Goal: Information Seeking & Learning: Learn about a topic

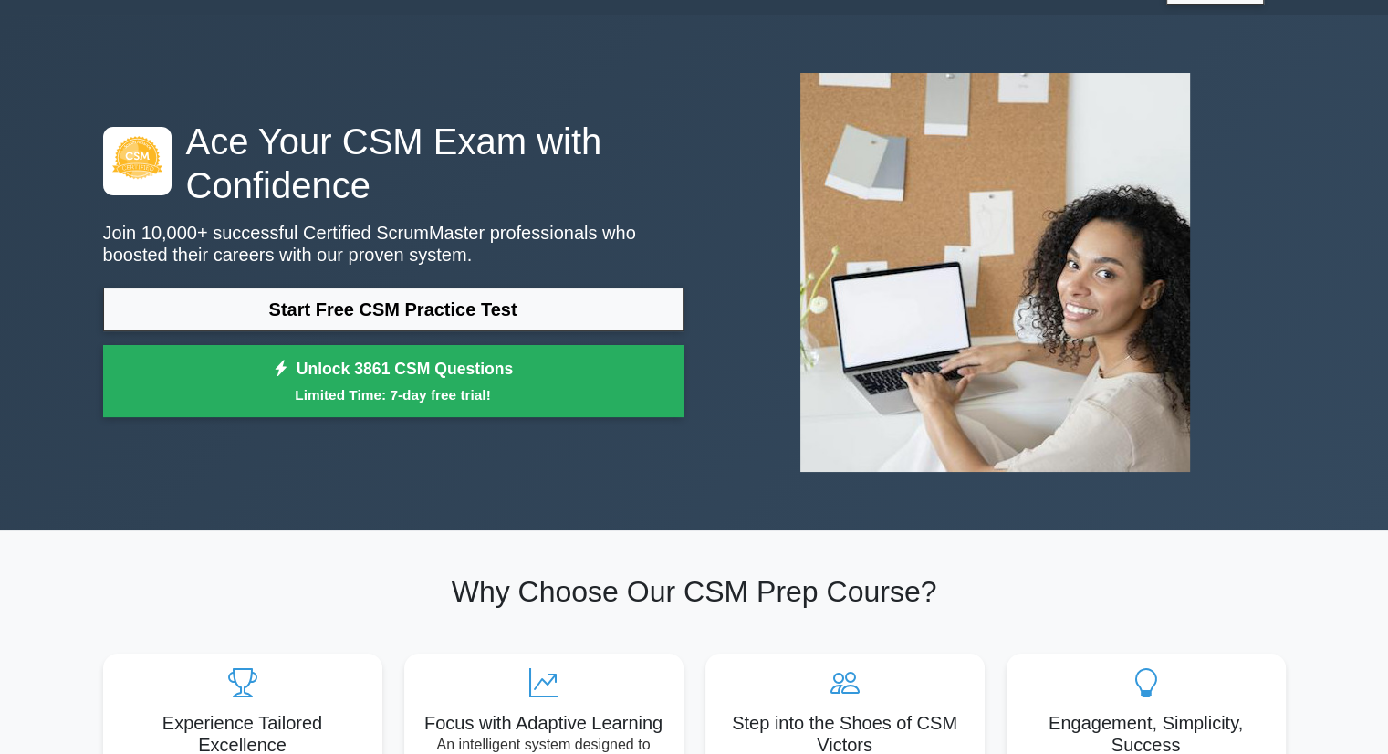
scroll to position [44, 0]
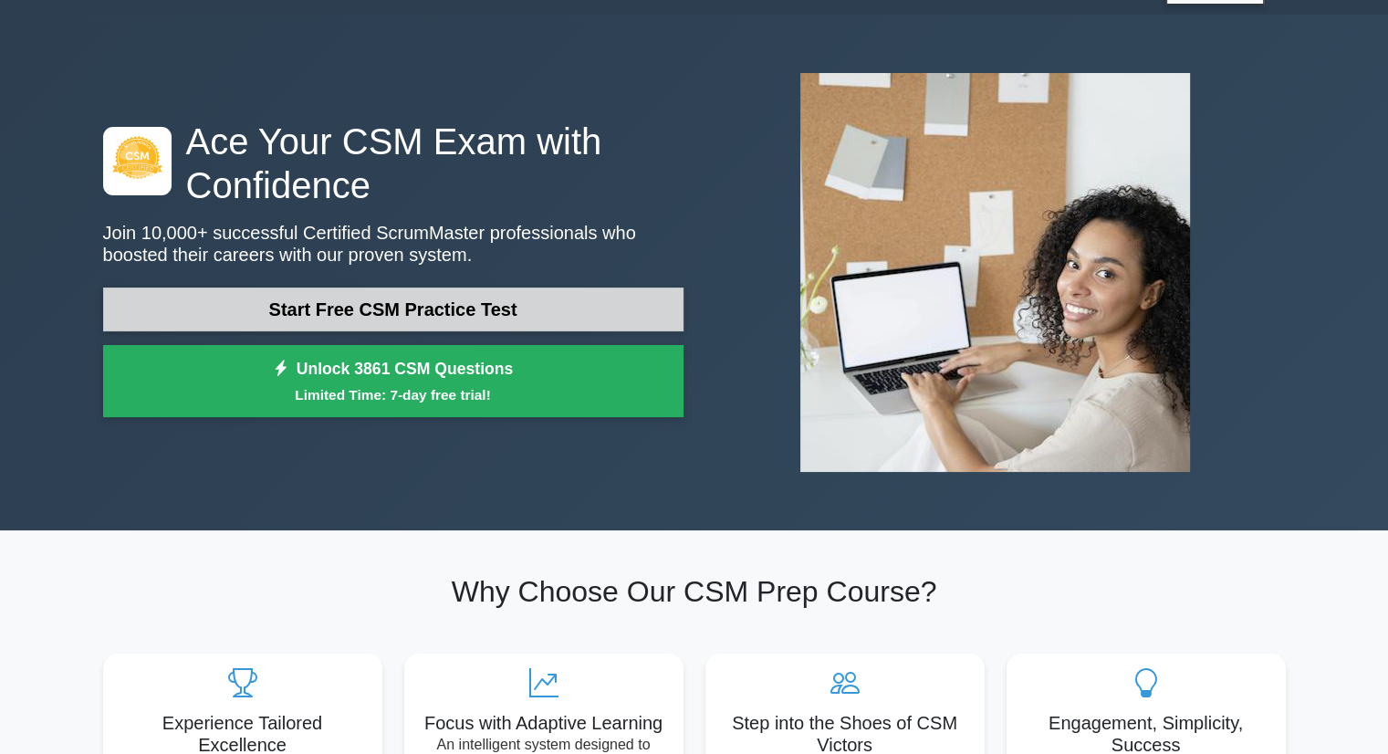
click at [458, 318] on link "Start Free CSM Practice Test" at bounding box center [393, 309] width 580 height 44
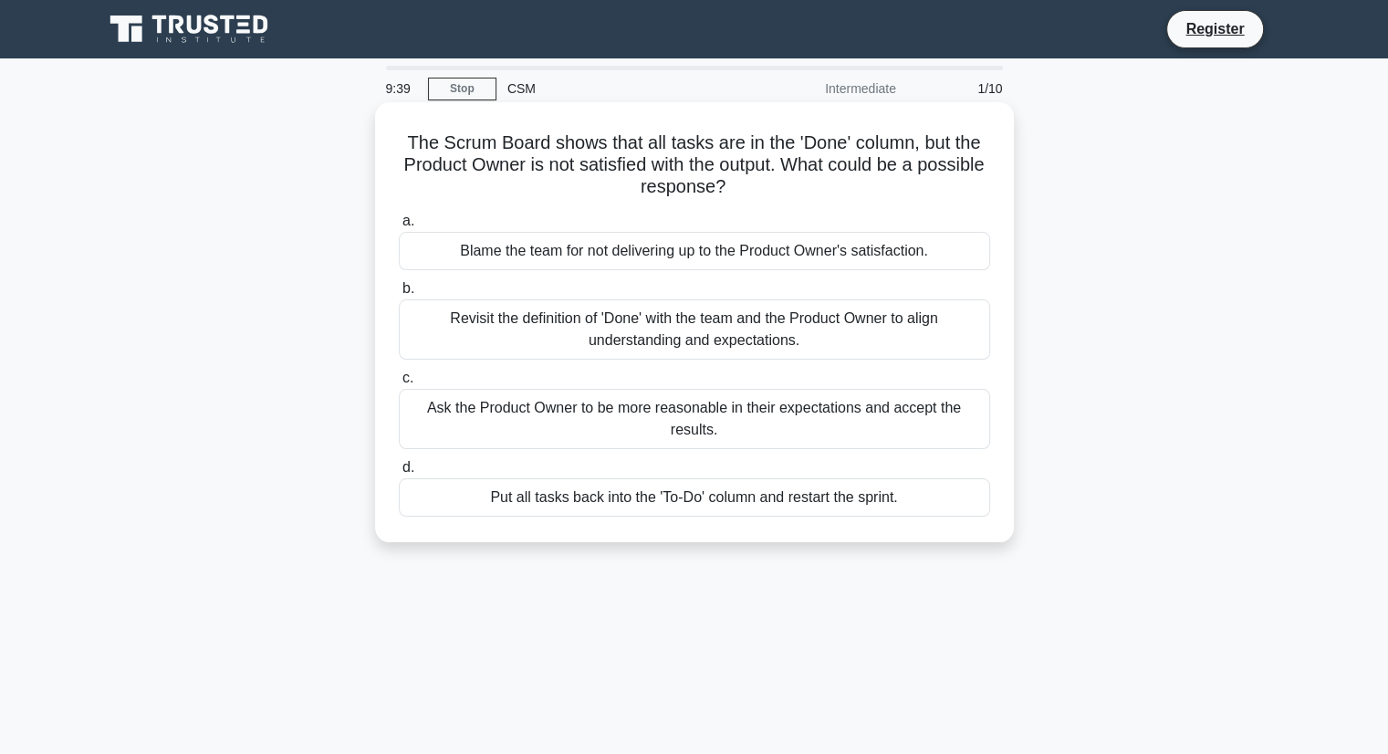
click at [562, 318] on div "Revisit the definition of 'Done' with the team and the Product Owner to align u…" at bounding box center [694, 329] width 591 height 60
click at [399, 295] on input "b. Revisit the definition of 'Done' with the team and the Product Owner to alig…" at bounding box center [399, 289] width 0 height 12
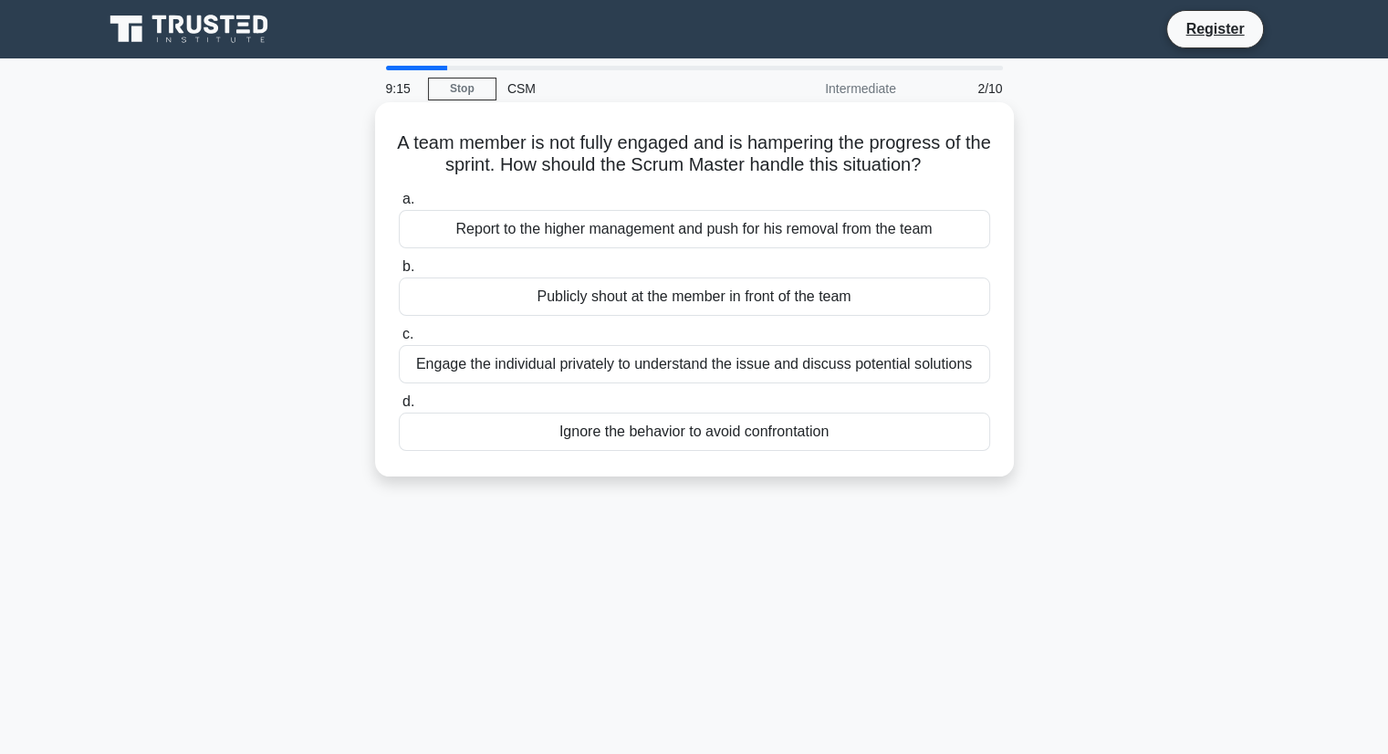
click at [547, 366] on div "Engage the individual privately to understand the issue and discuss potential s…" at bounding box center [694, 364] width 591 height 38
click at [399, 340] on input "c. Engage the individual privately to understand the issue and discuss potentia…" at bounding box center [399, 334] width 0 height 12
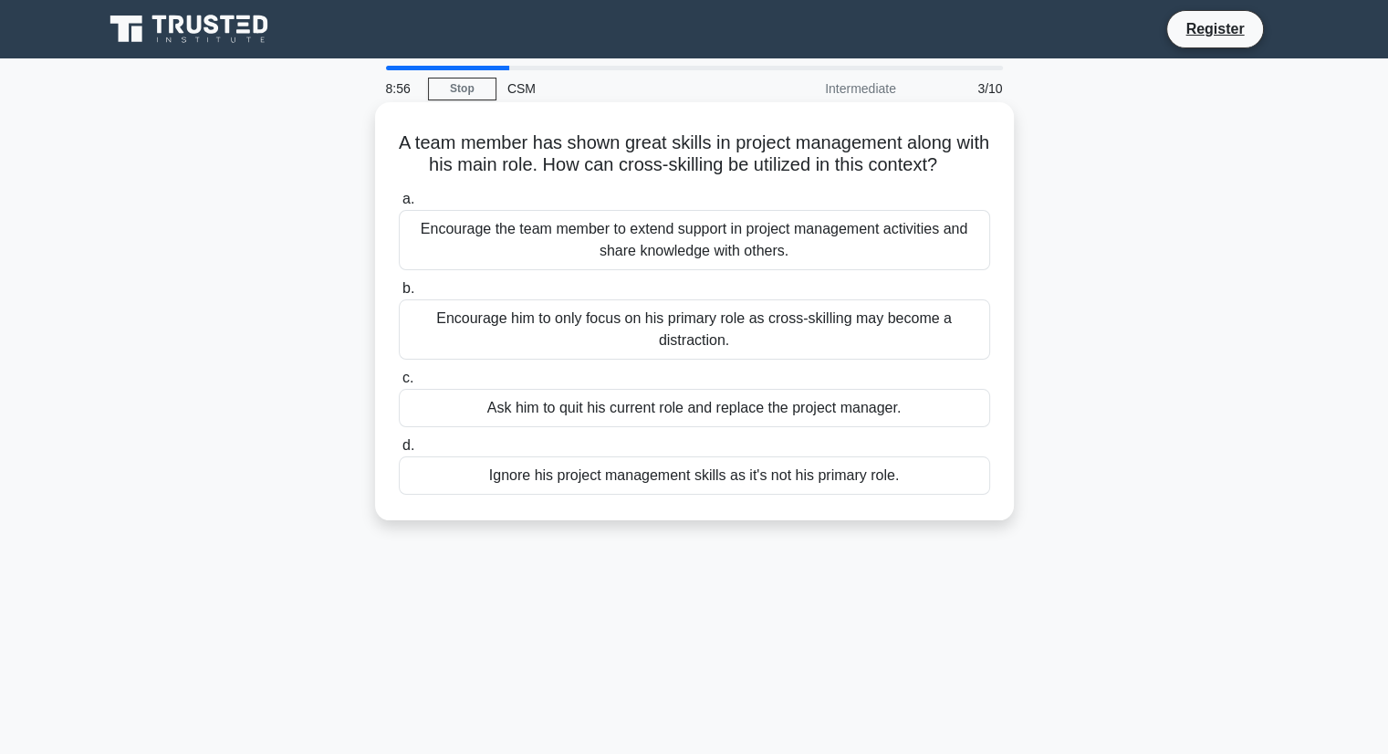
click at [531, 254] on div "Encourage the team member to extend support in project management activities an…" at bounding box center [694, 240] width 591 height 60
click at [399, 205] on input "a. Encourage the team member to extend support in project management activities…" at bounding box center [399, 199] width 0 height 12
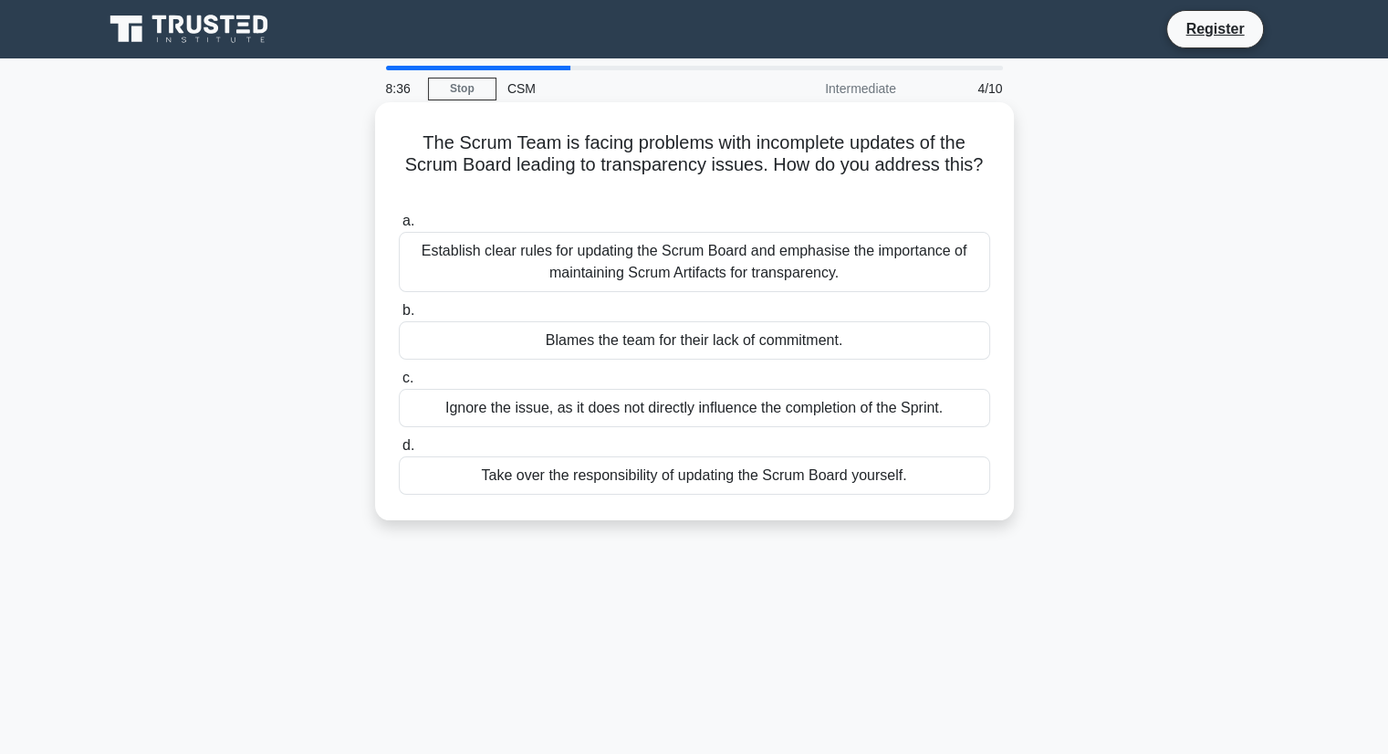
click at [573, 278] on div "Establish clear rules for updating the Scrum Board and emphasise the importance…" at bounding box center [694, 262] width 591 height 60
click at [399, 227] on input "a. Establish clear rules for updating the Scrum Board and emphasise the importa…" at bounding box center [399, 221] width 0 height 12
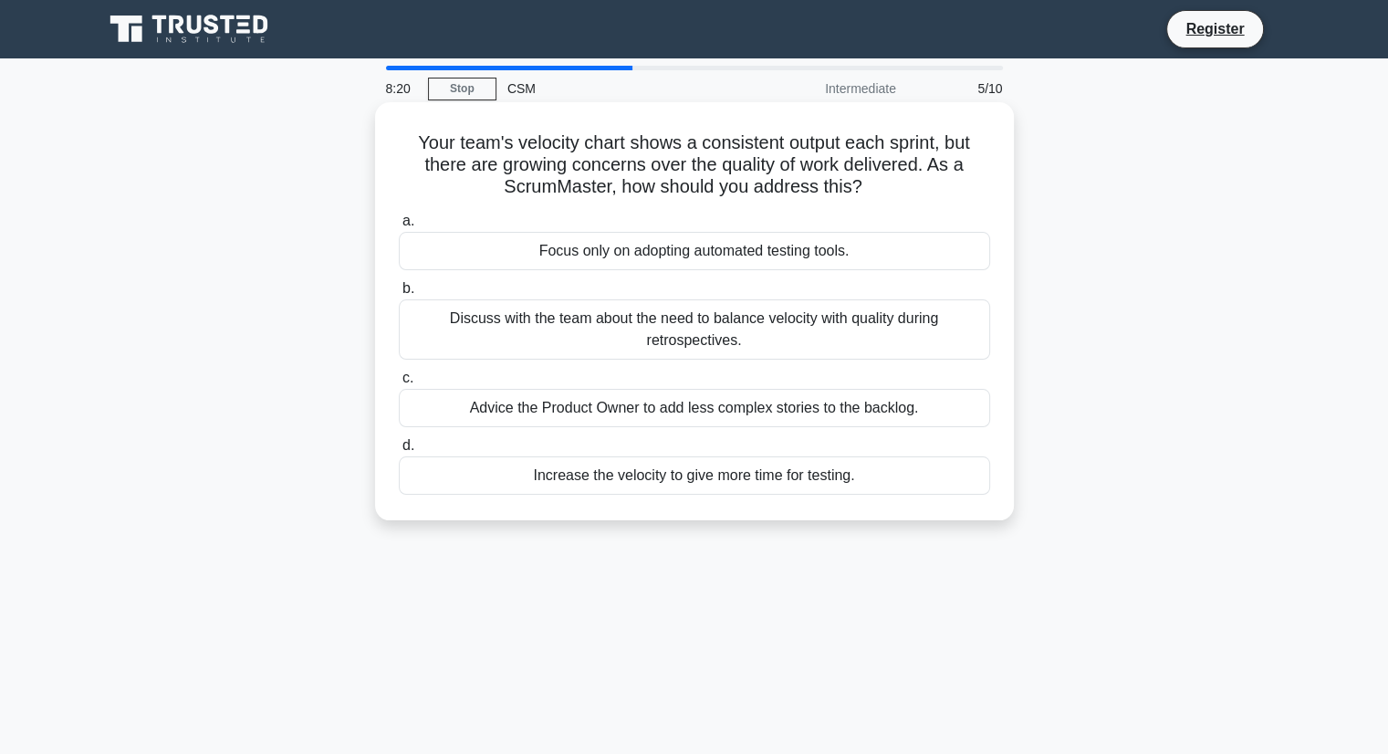
click at [707, 314] on div "Discuss with the team about the need to balance velocity with quality during re…" at bounding box center [694, 329] width 591 height 60
click at [399, 295] on input "b. Discuss with the team about the need to balance velocity with quality during…" at bounding box center [399, 289] width 0 height 12
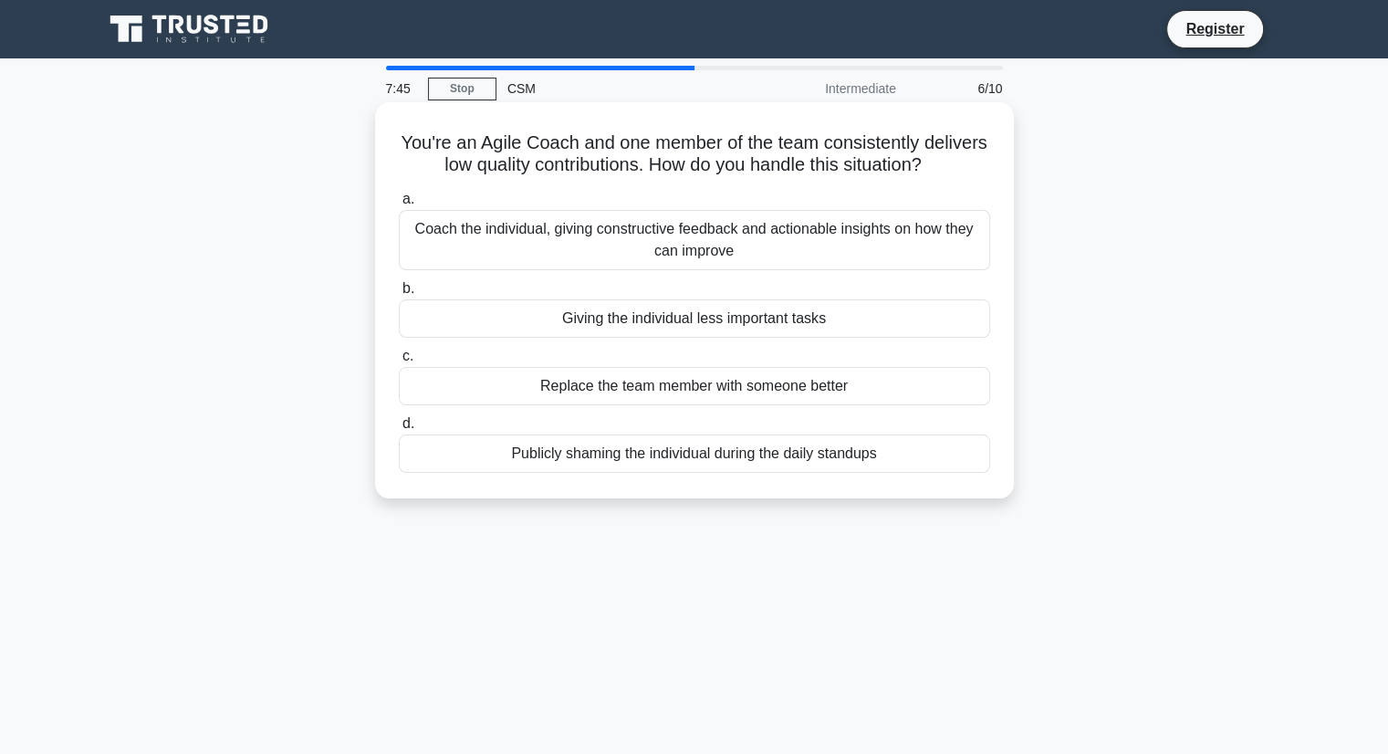
click at [599, 258] on div "Coach the individual, giving constructive feedback and actionable insights on h…" at bounding box center [694, 240] width 591 height 60
click at [399, 205] on input "a. Coach the individual, giving constructive feedback and actionable insights o…" at bounding box center [399, 199] width 0 height 12
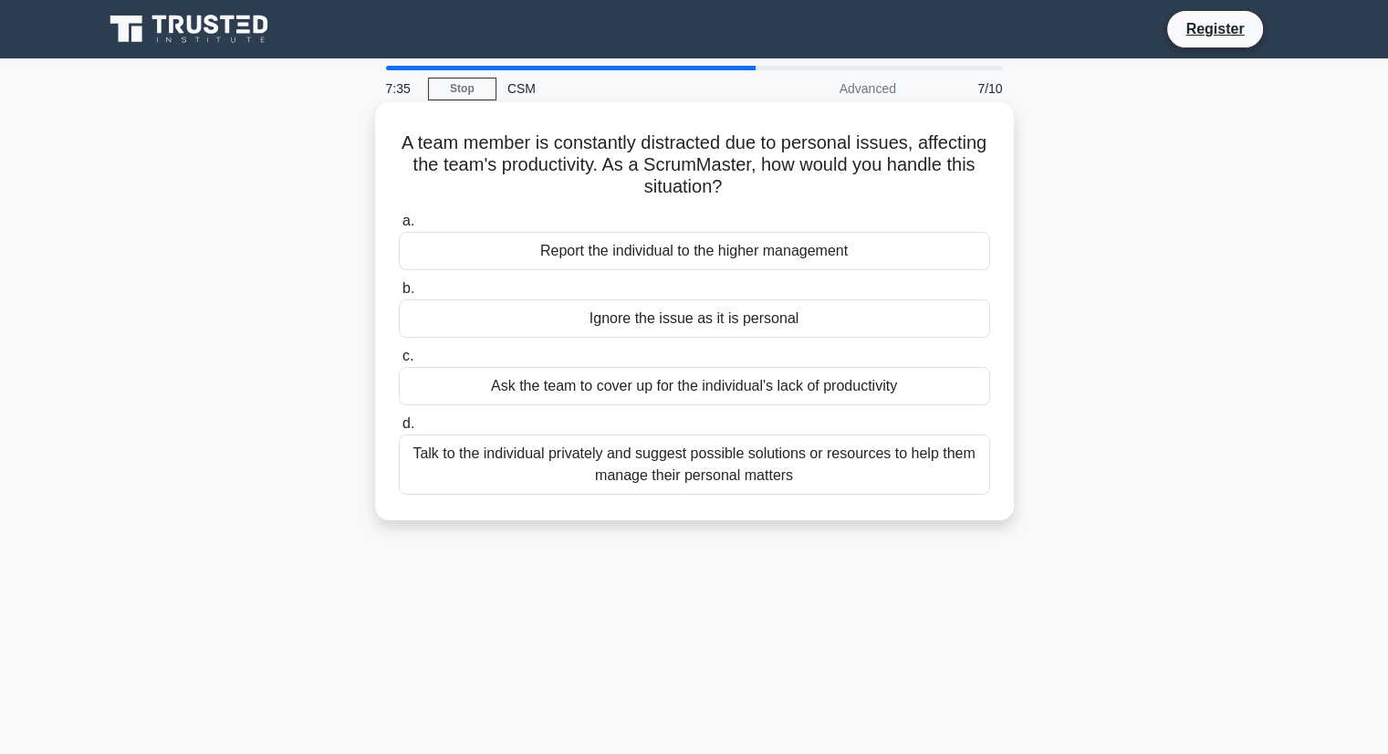
click at [570, 468] on div "Talk to the individual privately and suggest possible solutions or resources to…" at bounding box center [694, 464] width 591 height 60
click at [399, 430] on input "d. Talk to the individual privately and suggest possible solutions or resources…" at bounding box center [399, 424] width 0 height 12
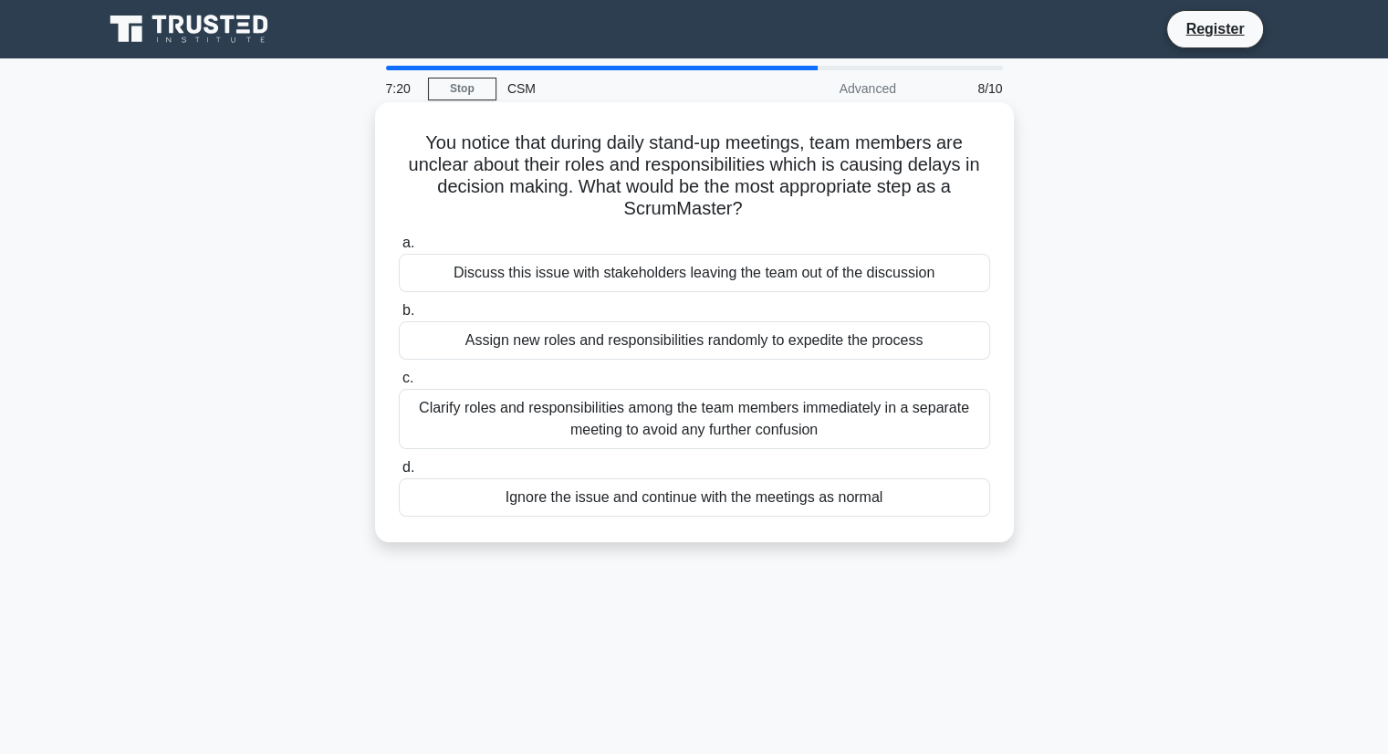
click at [541, 427] on div "Clarify roles and responsibilities among the team members immediately in a sepa…" at bounding box center [694, 419] width 591 height 60
click at [399, 384] on input "c. Clarify roles and responsibilities among the team members immediately in a s…" at bounding box center [399, 378] width 0 height 12
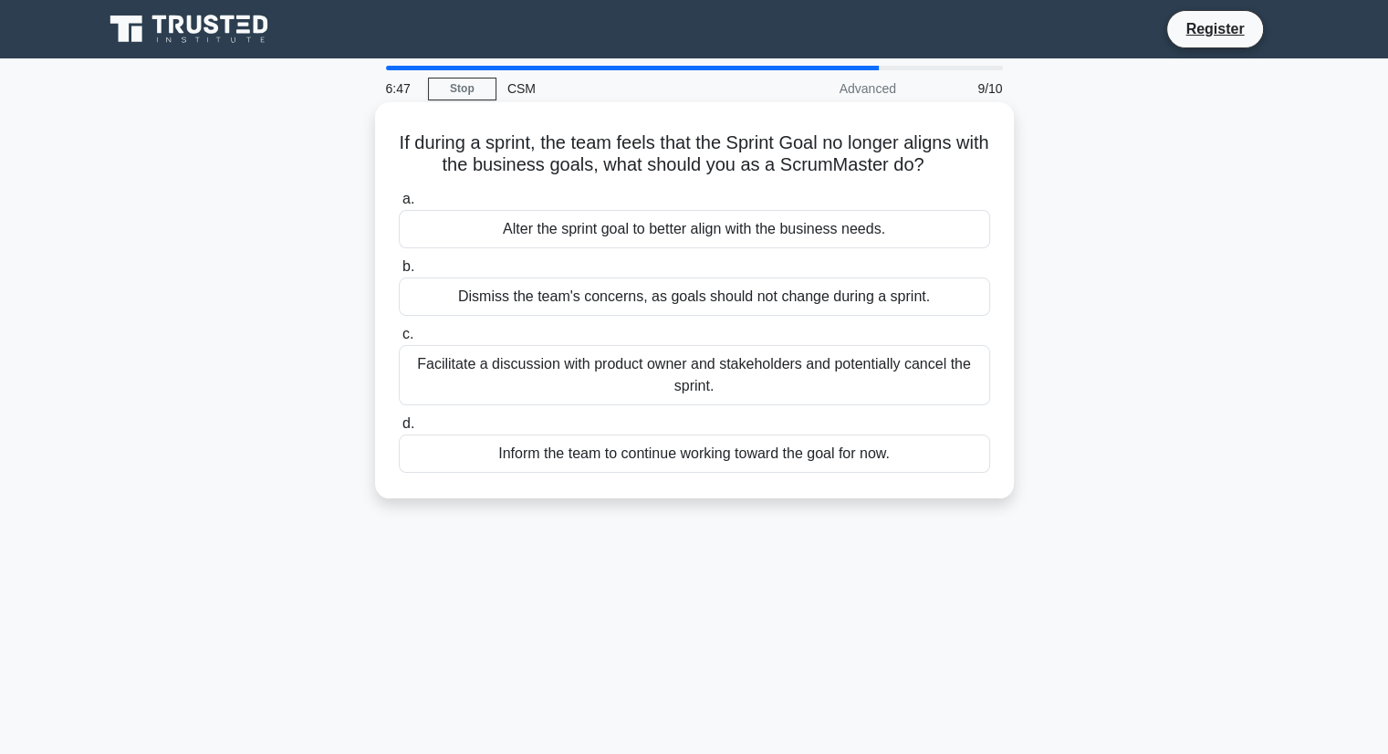
click at [659, 371] on div "Facilitate a discussion with product owner and stakeholders and potentially can…" at bounding box center [694, 375] width 591 height 60
click at [399, 340] on input "c. Facilitate a discussion with product owner and stakeholders and potentially …" at bounding box center [399, 334] width 0 height 12
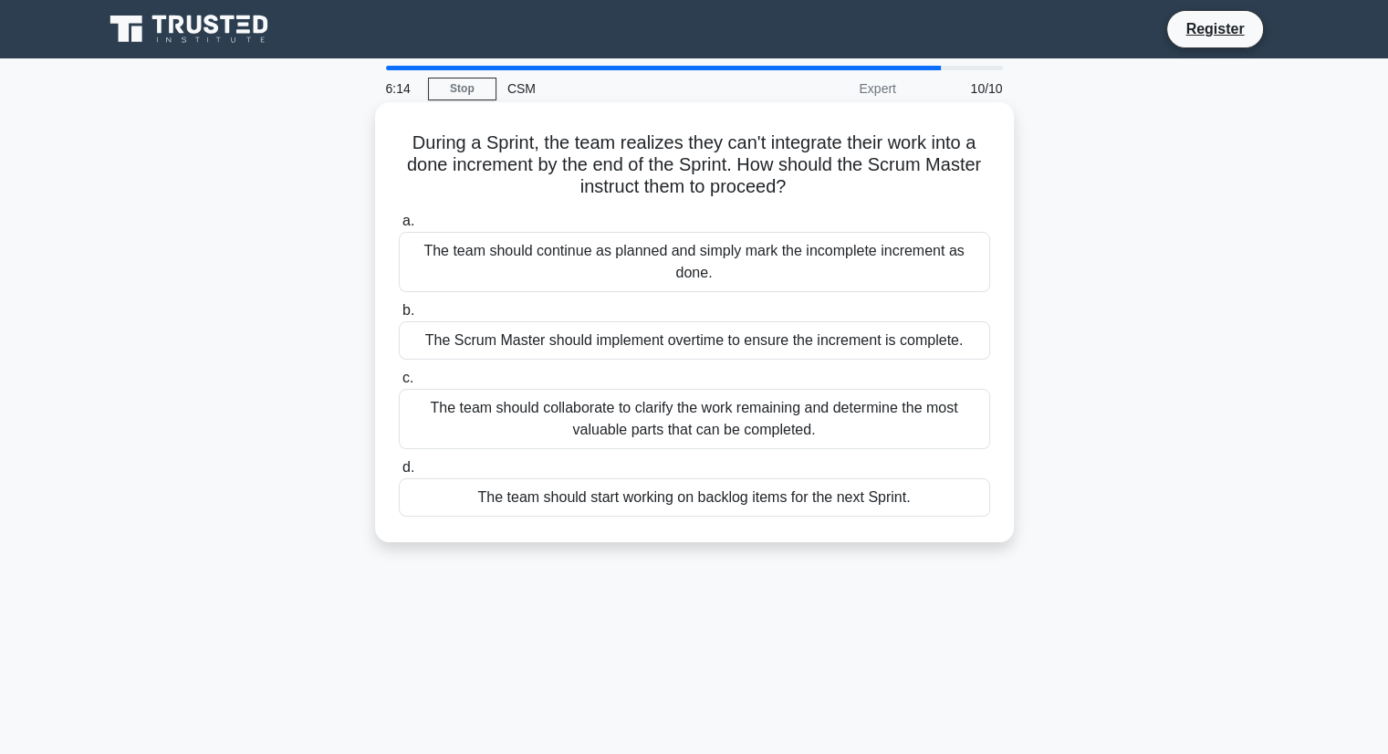
click at [804, 411] on div "The team should collaborate to clarify the work remaining and determine the mos…" at bounding box center [694, 419] width 591 height 60
click at [399, 384] on input "c. The team should collaborate to clarify the work remaining and determine the …" at bounding box center [399, 378] width 0 height 12
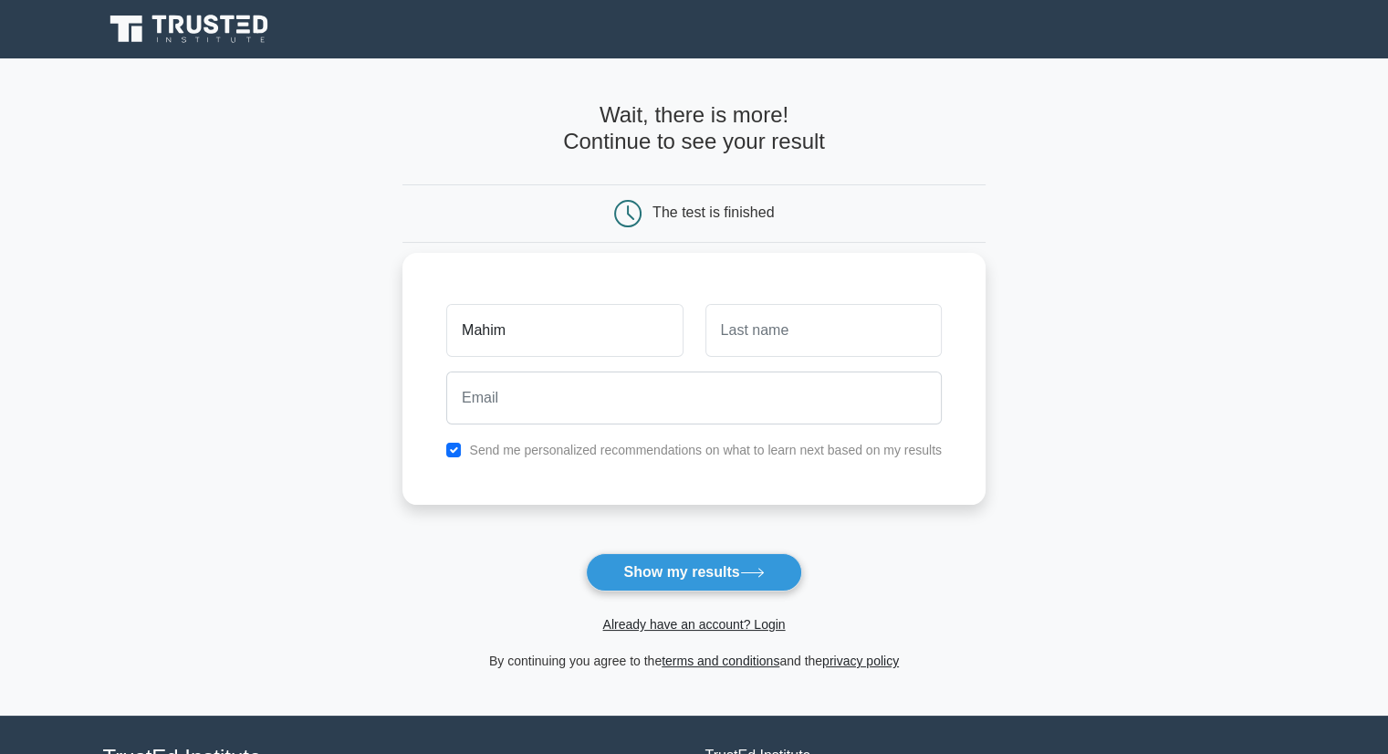
type input "Mahima"
click at [758, 338] on input "text" at bounding box center [823, 330] width 236 height 53
type input "Rai"
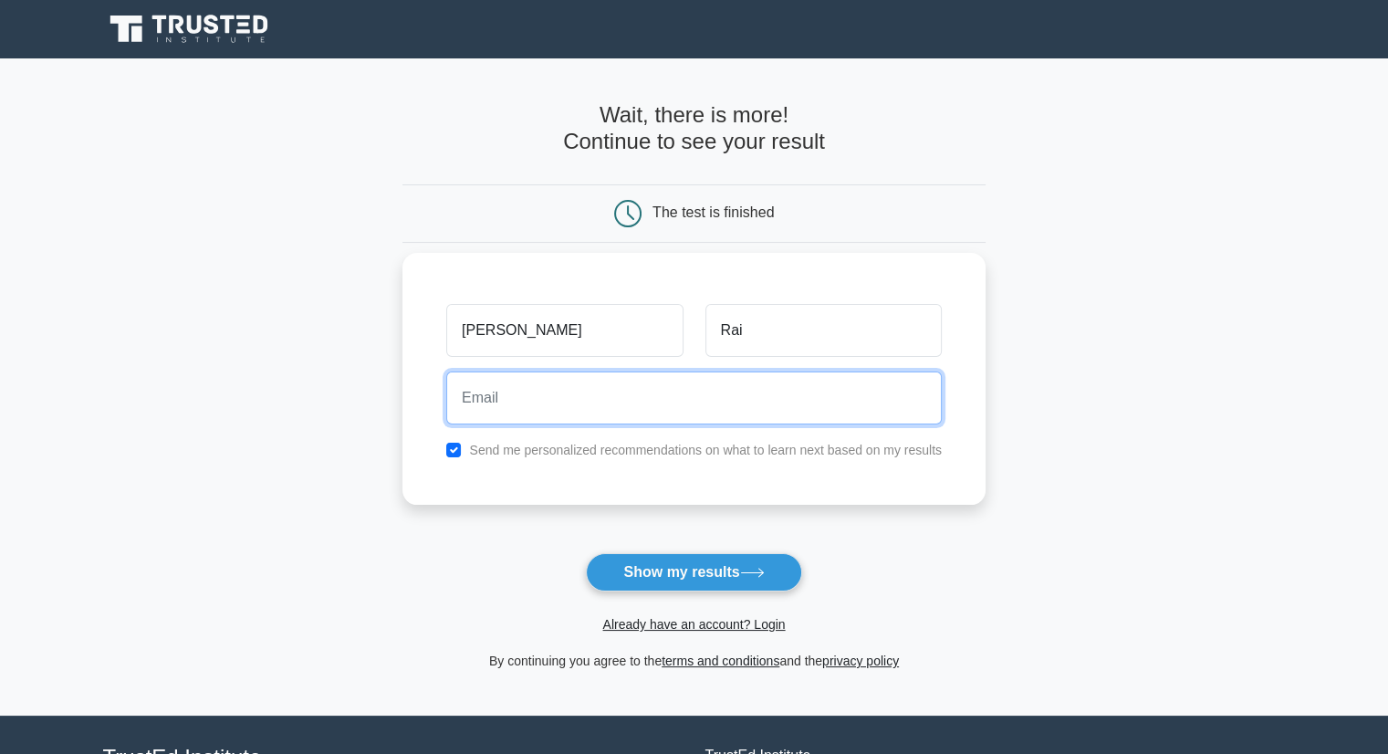
click at [596, 393] on input "email" at bounding box center [693, 397] width 495 height 53
type input "mahimarai70@gmail.com"
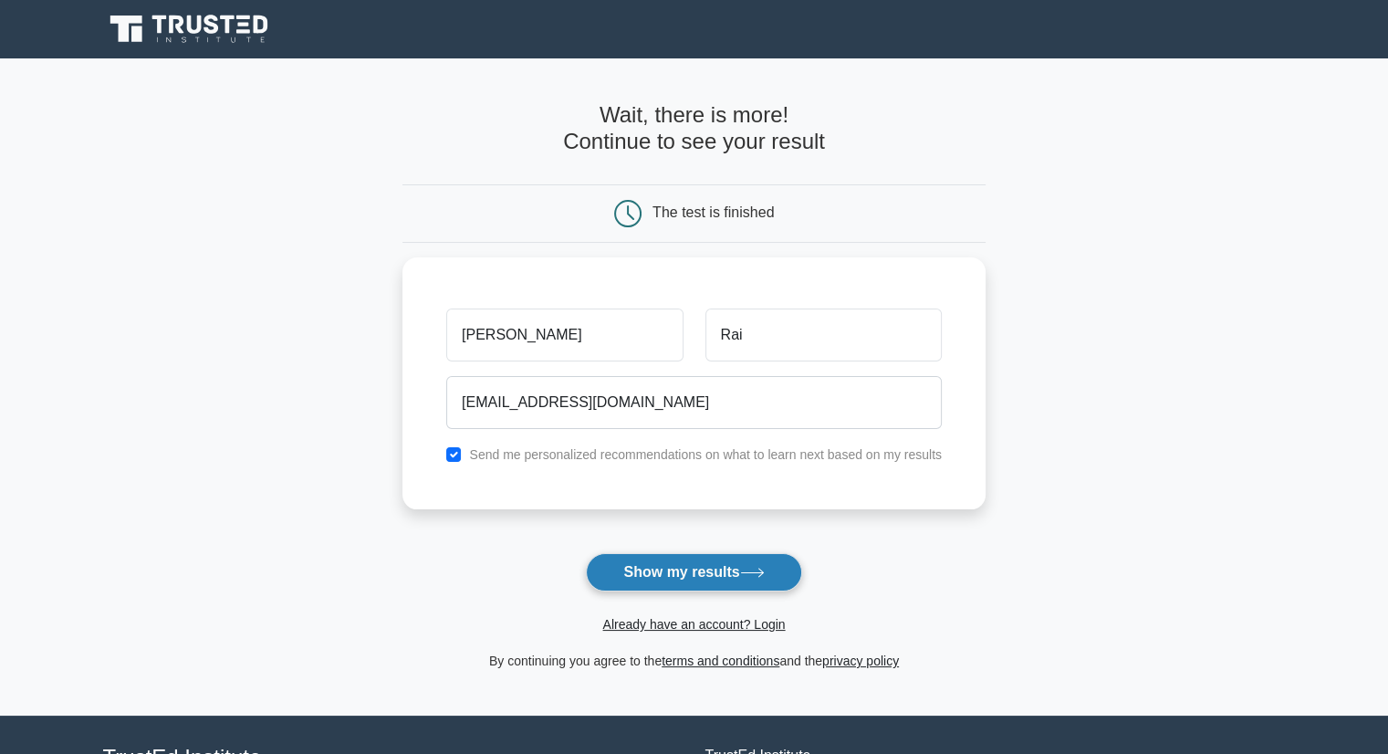
click at [663, 572] on button "Show my results" at bounding box center [693, 572] width 215 height 38
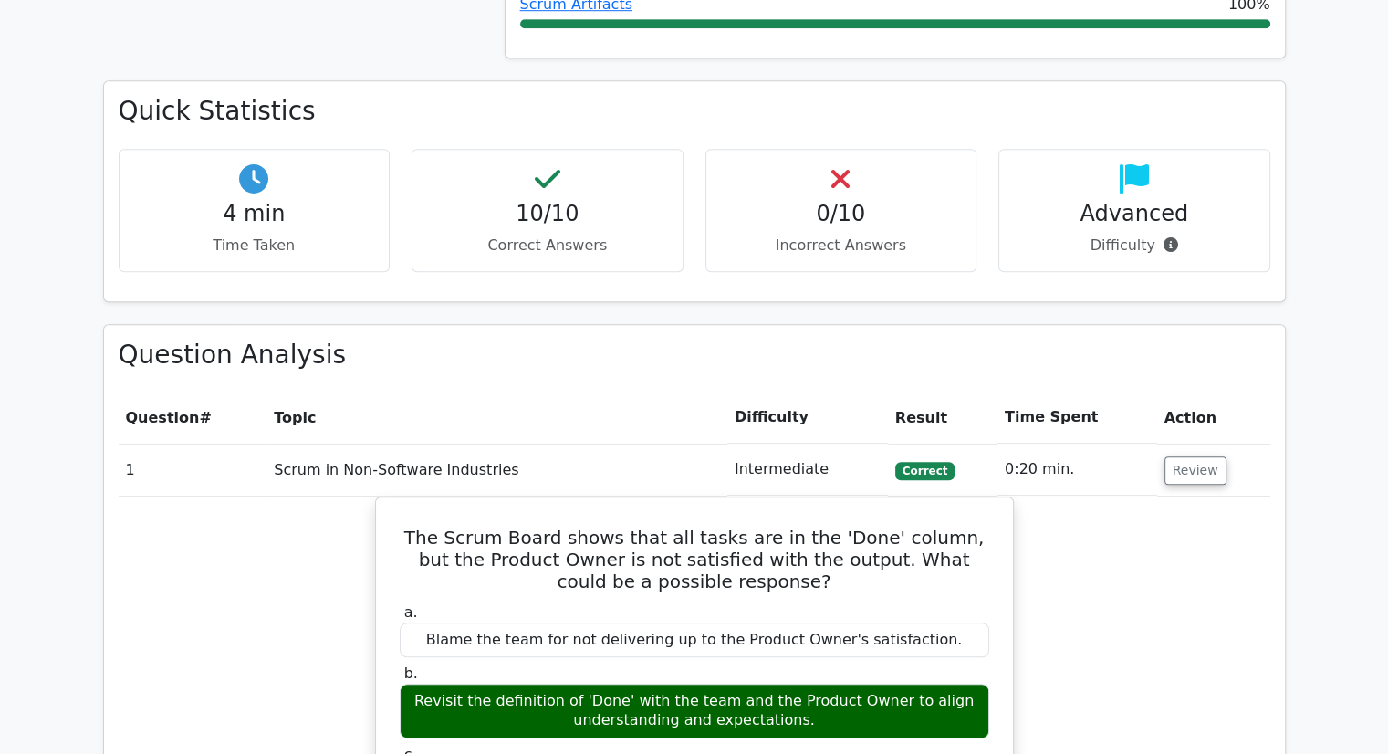
scroll to position [1286, 0]
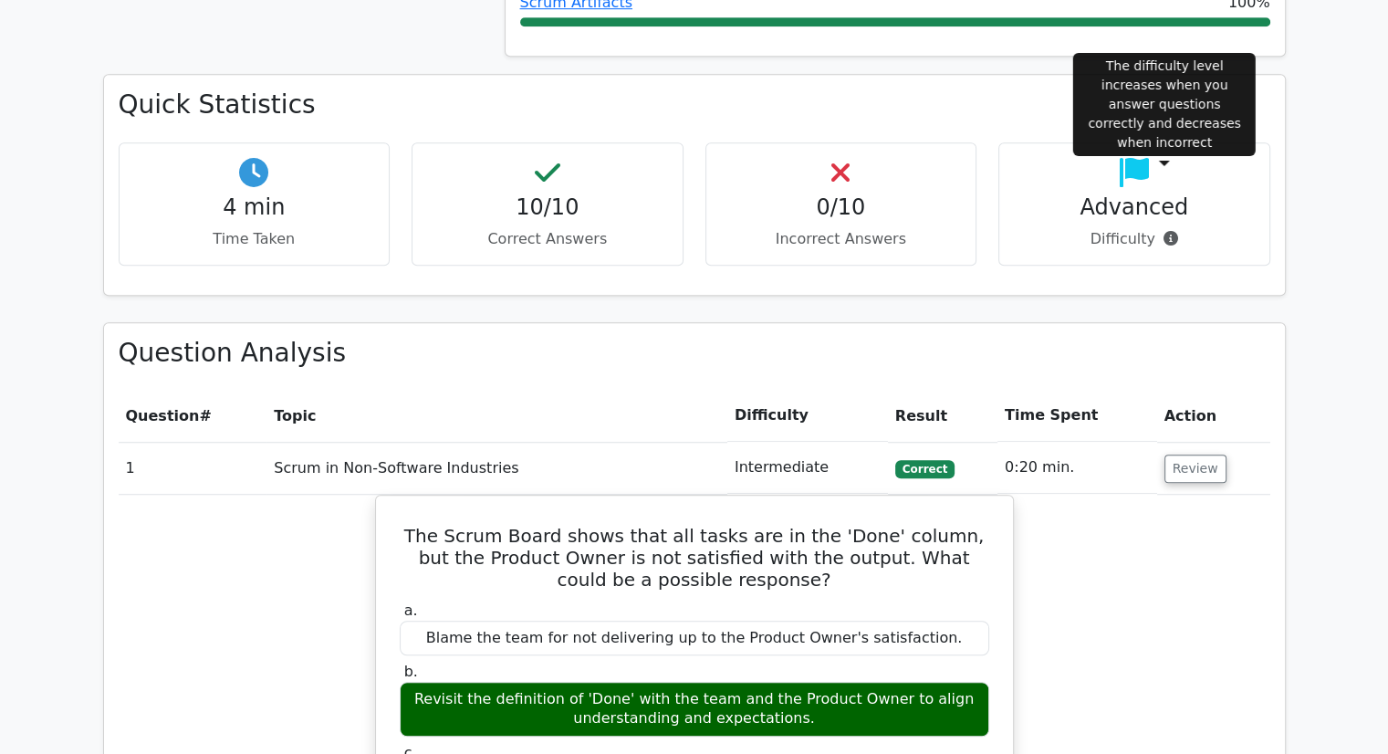
click at [1163, 231] on icon at bounding box center [1170, 238] width 15 height 15
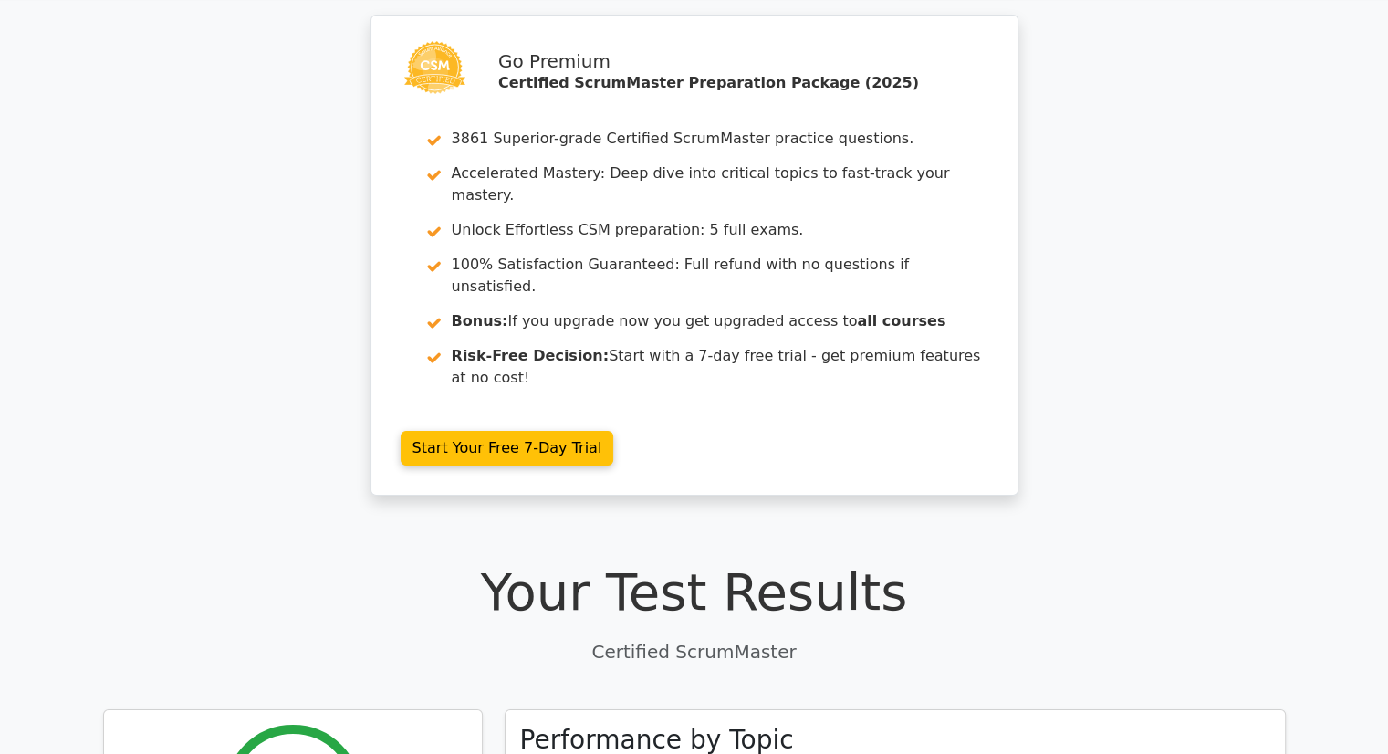
scroll to position [0, 0]
